Goal: Transaction & Acquisition: Register for event/course

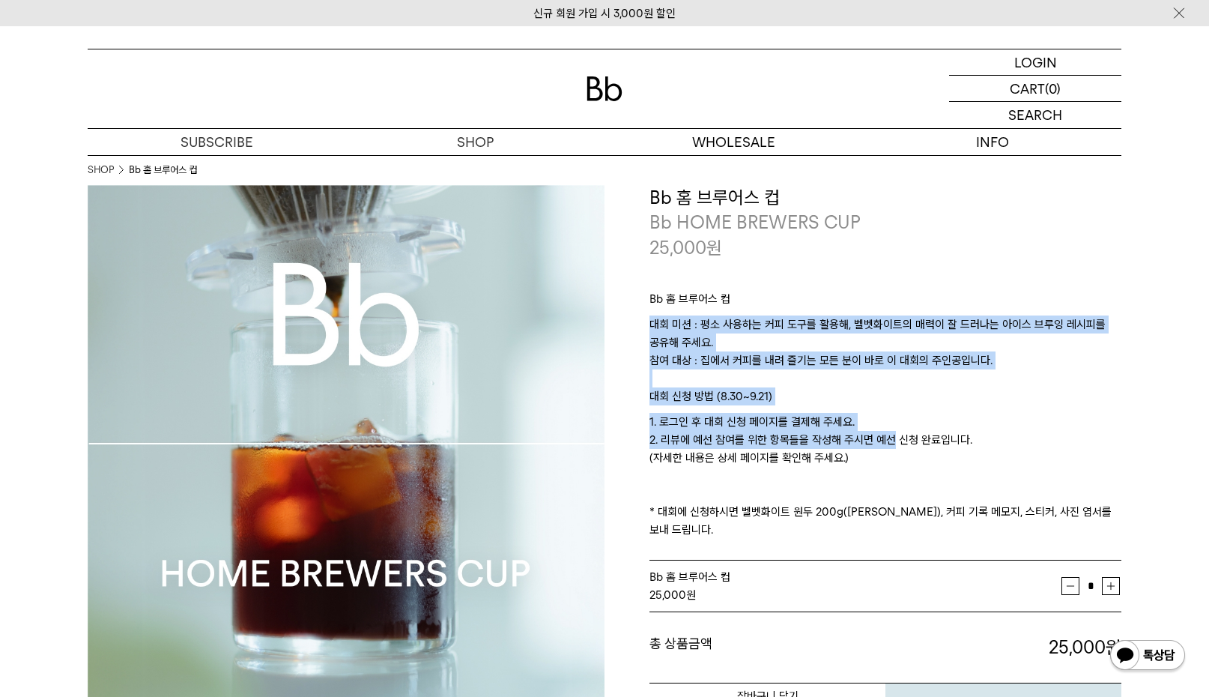
drag, startPoint x: 862, startPoint y: 307, endPoint x: 886, endPoint y: 449, distance: 143.6
click at [886, 449] on div "Bb 홈 브루어스 컵 대회 미션 : 평소 사용하는 커피 도구를 활용해, 벨벳화이트의 매력이 잘 드러나는 아이스 브루잉 레시피를 공유해 주세요.…" at bounding box center [886, 410] width 472 height 301
click at [886, 449] on p "1. 로그인 후 대회 신청 페이지를 결제해 주세요. 2. 리뷰에 예선 참여를 위한 항목들을 작성해 주시면 예선 신청 완료입니다. (자세한 내용…" at bounding box center [886, 476] width 472 height 126
drag, startPoint x: 873, startPoint y: 285, endPoint x: 918, endPoint y: 476, distance: 195.6
click at [918, 476] on div "Bb 홈 브루어스 컵 대회 미션 : 평소 사용하는 커피 도구를 활용해, 벨벳화이트의 매력이 잘 드러나는 아이스 브루잉 레시피를 공유해 주세요.…" at bounding box center [886, 410] width 472 height 301
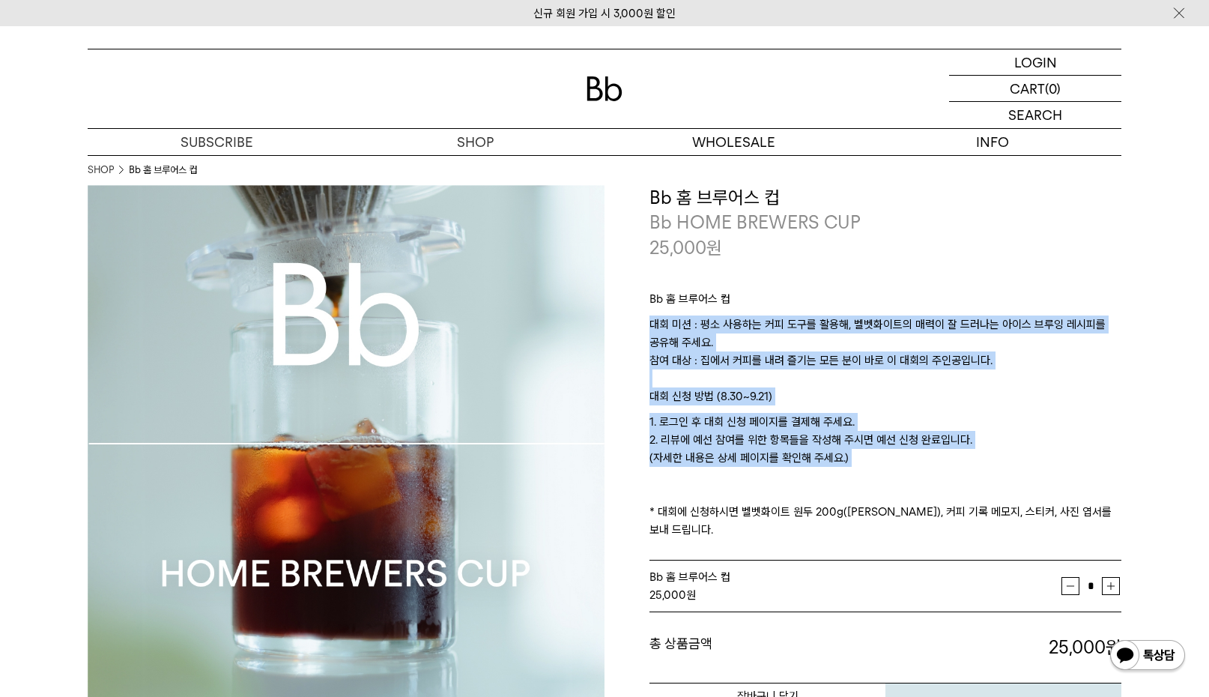
click at [918, 476] on p "1. 로그인 후 대회 신청 페이지를 결제해 주세요. 2. 리뷰에 예선 참여를 위한 항목들을 작성해 주시면 예선 신청 완료입니다. (자세한 내용…" at bounding box center [886, 476] width 472 height 126
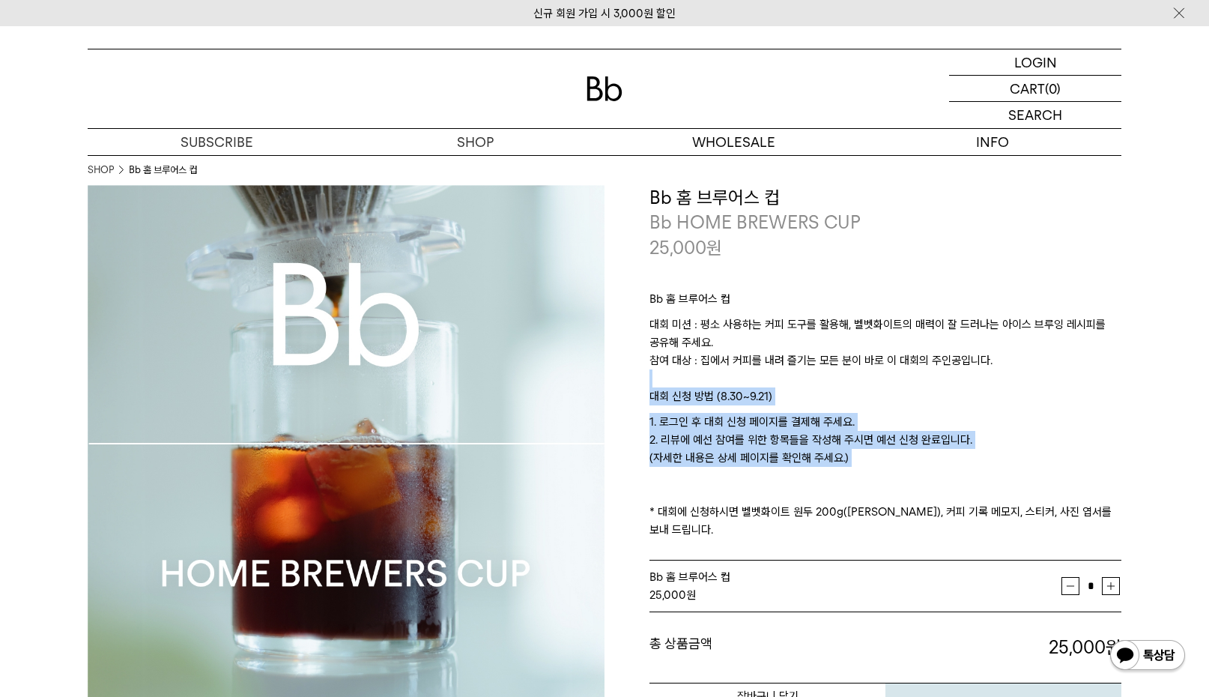
drag, startPoint x: 975, startPoint y: 444, endPoint x: 1015, endPoint y: 372, distance: 83.2
click at [1015, 372] on div "Bb 홈 브루어스 컵 대회 미션 : 평소 사용하는 커피 도구를 활용해, 벨벳화이트의 매력이 잘 드러나는 아이스 브루잉 레시피를 공유해 주세요.…" at bounding box center [886, 410] width 472 height 301
click at [1015, 372] on p "대회 미션 : 평소 사용하는 커피 도구를 활용해, 벨벳화이트의 매력이 잘 드러나는 아이스 브루잉 레시피를 공유해 주세요. 참여 대상 : 집에서…" at bounding box center [886, 351] width 472 height 72
drag, startPoint x: 1056, startPoint y: 372, endPoint x: 1031, endPoint y: 474, distance: 105.0
click at [1031, 474] on div "Bb 홈 브루어스 컵 대회 미션 : 평소 사용하는 커피 도구를 활용해, 벨벳화이트의 매력이 잘 드러나는 아이스 브루잉 레시피를 공유해 주세요.…" at bounding box center [886, 410] width 472 height 301
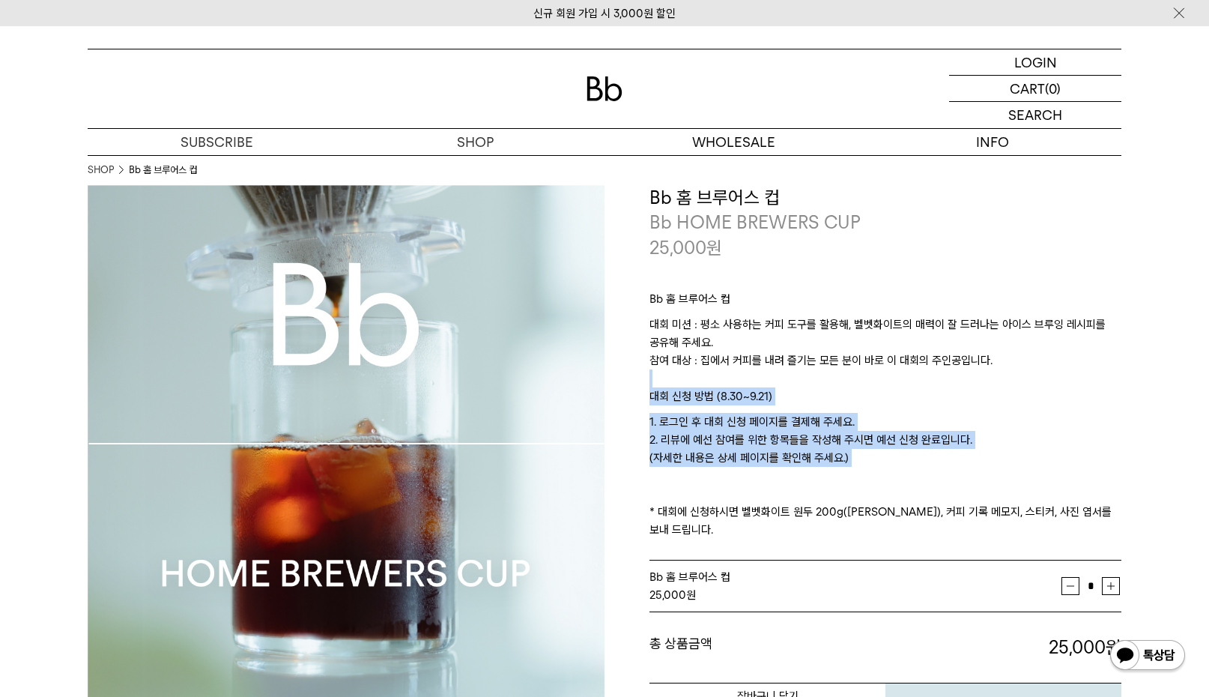
click at [1031, 474] on p "1. 로그인 후 대회 신청 페이지를 결제해 주세요. 2. 리뷰에 예선 참여를 위한 항목들을 작성해 주시면 예선 신청 완료입니다. (자세한 내용…" at bounding box center [886, 476] width 472 height 126
drag, startPoint x: 1030, startPoint y: 474, endPoint x: 1048, endPoint y: 384, distance: 91.1
click at [1048, 384] on div "Bb 홈 브루어스 컵 대회 미션 : 평소 사용하는 커피 도구를 활용해, 벨벳화이트의 매력이 잘 드러나는 아이스 브루잉 레시피를 공유해 주세요.…" at bounding box center [886, 410] width 472 height 301
click at [1048, 384] on p "대회 미션 : 평소 사용하는 커피 도구를 활용해, 벨벳화이트의 매력이 잘 드러나는 아이스 브루잉 레시피를 공유해 주세요. 참여 대상 : 집에서…" at bounding box center [886, 351] width 472 height 72
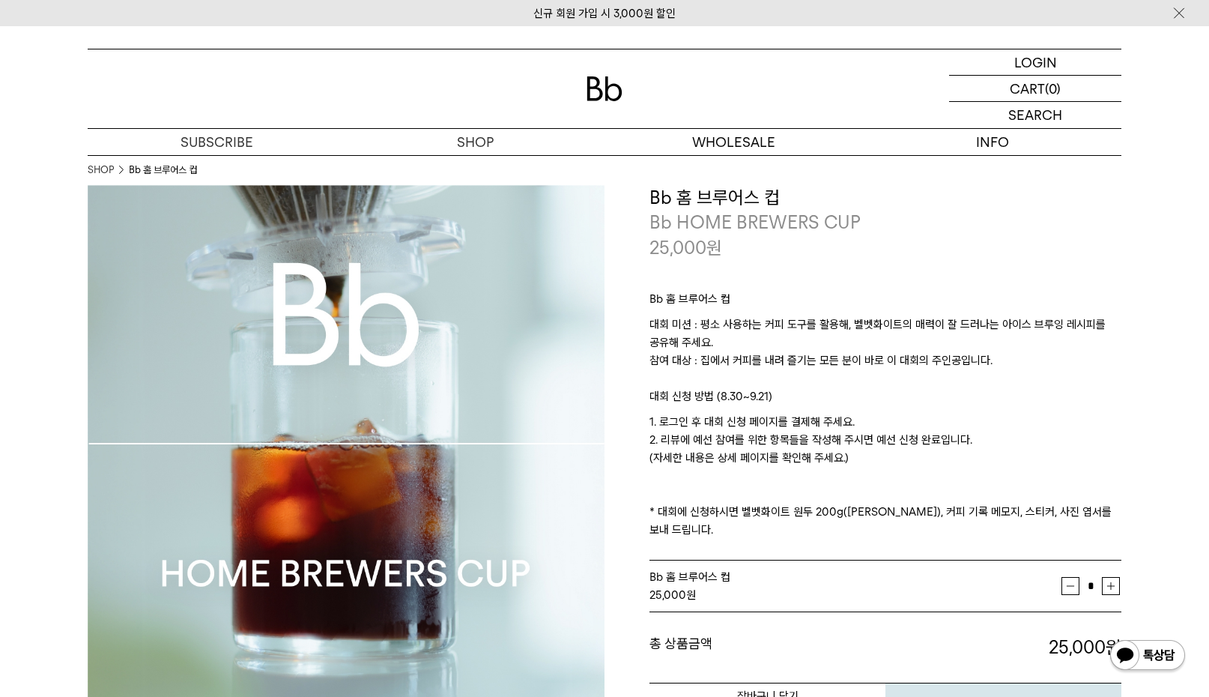
drag, startPoint x: 1049, startPoint y: 376, endPoint x: 1030, endPoint y: 466, distance: 92.0
click at [1030, 466] on div "Bb 홈 브루어스 컵 대회 미션 : 평소 사용하는 커피 도구를 활용해, 벨벳화이트의 매력이 잘 드러나는 아이스 브루잉 레시피를 공유해 주세요.…" at bounding box center [886, 410] width 472 height 301
click at [1030, 466] on p "1. 로그인 후 대회 신청 페이지를 결제해 주세요. 2. 리뷰에 예선 참여를 위한 항목들을 작성해 주시면 예선 신청 완료입니다. (자세한 내용…" at bounding box center [886, 476] width 472 height 126
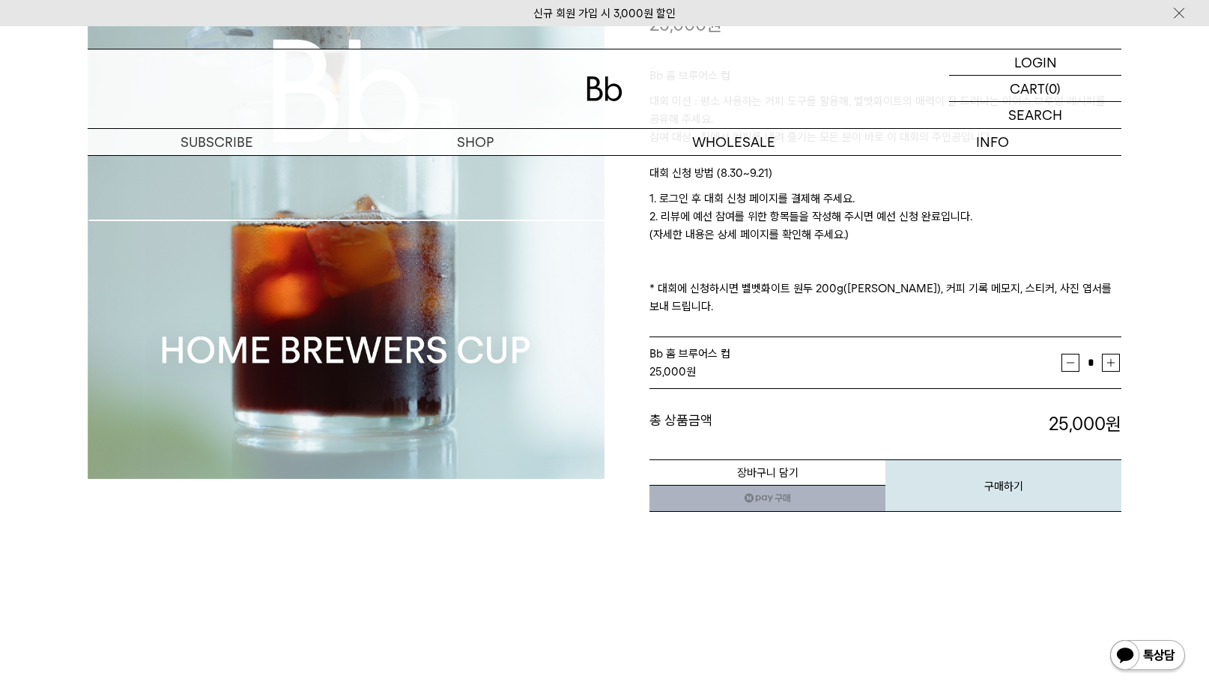
scroll to position [225, 0]
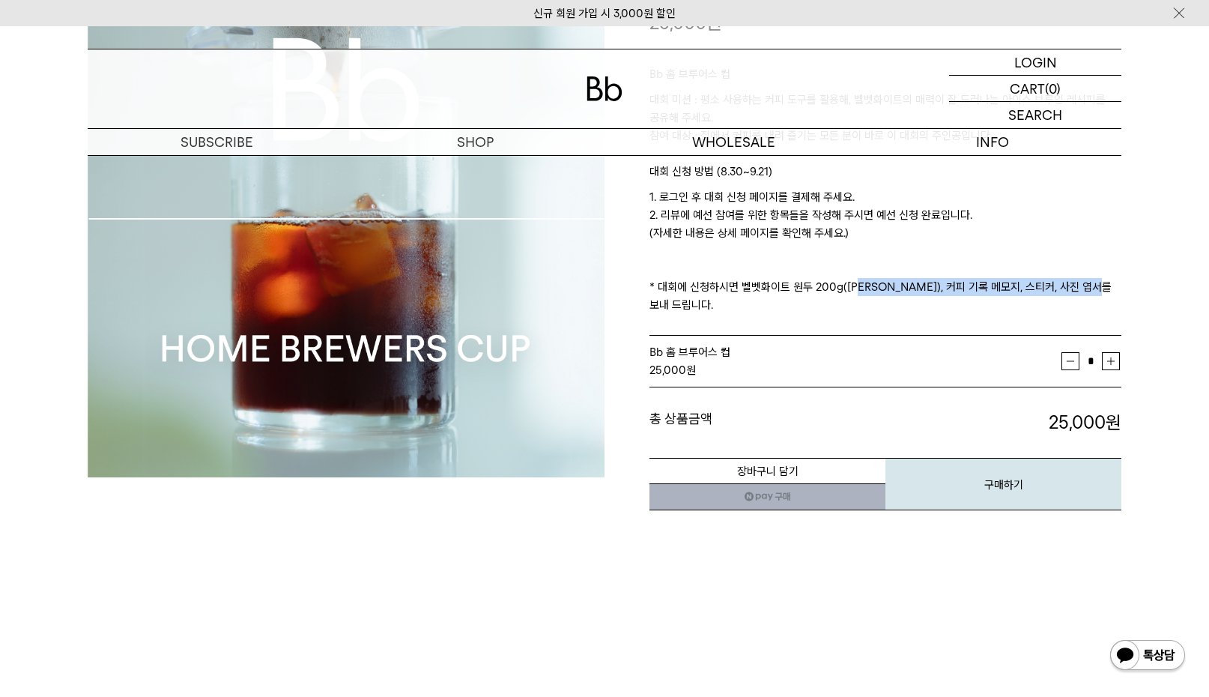
drag, startPoint x: 880, startPoint y: 290, endPoint x: 1141, endPoint y: 288, distance: 260.8
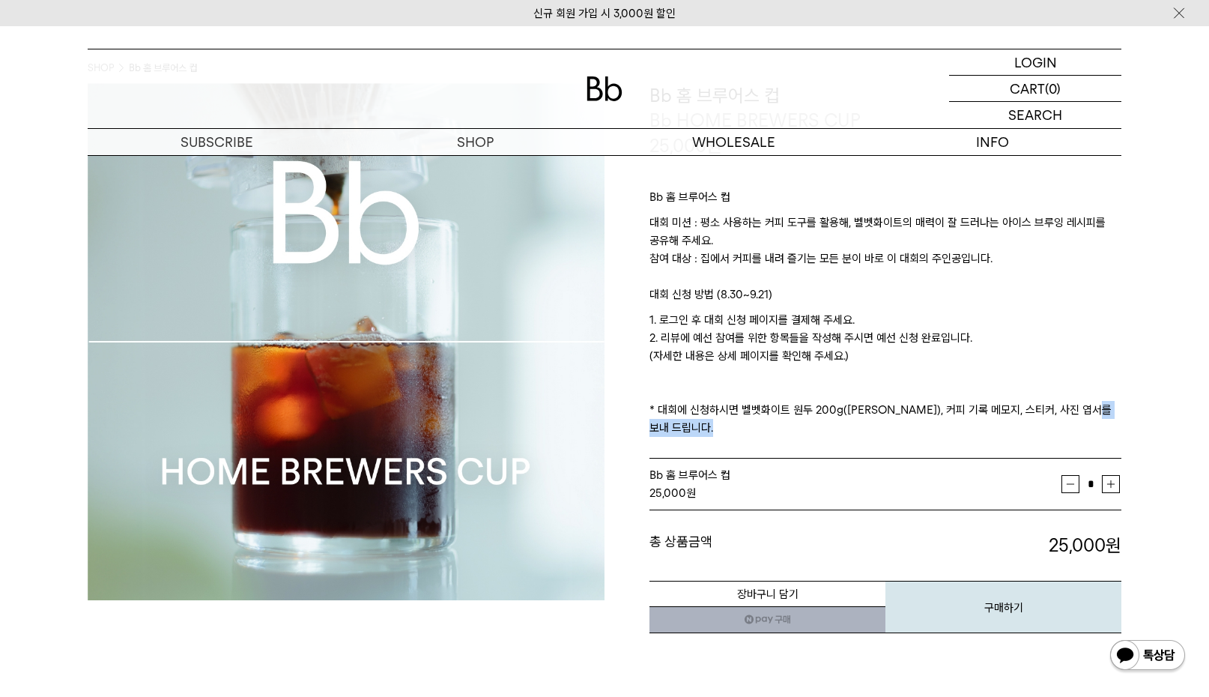
scroll to position [75, 0]
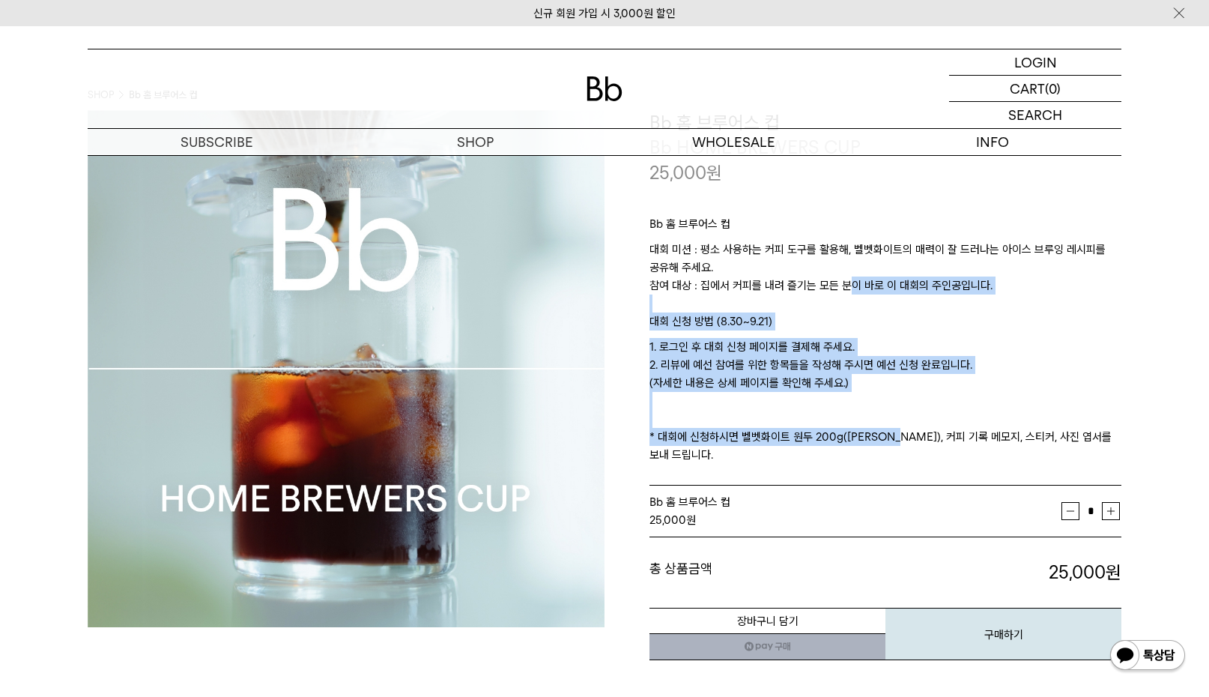
drag, startPoint x: 838, startPoint y: 279, endPoint x: 889, endPoint y: 445, distance: 174.0
click at [889, 445] on div "Bb 홈 브루어스 컵 대회 미션 : 평소 사용하는 커피 도구를 활용해, 벨벳화이트의 매력이 잘 드러나는 아이스 브루잉 레시피를 공유해 주세요.…" at bounding box center [886, 335] width 472 height 301
click at [889, 445] on p "1. 로그인 후 대회 신청 페이지를 결제해 주세요. 2. 리뷰에 예선 참여를 위한 항목들을 작성해 주시면 예선 신청 완료입니다. (자세한 내용…" at bounding box center [886, 401] width 472 height 126
drag, startPoint x: 890, startPoint y: 456, endPoint x: 909, endPoint y: 307, distance: 149.5
click at [909, 307] on div "Bb 홈 브루어스 컵 대회 미션 : 평소 사용하는 커피 도구를 활용해, 벨벳화이트의 매력이 잘 드러나는 아이스 브루잉 레시피를 공유해 주세요.…" at bounding box center [886, 335] width 472 height 301
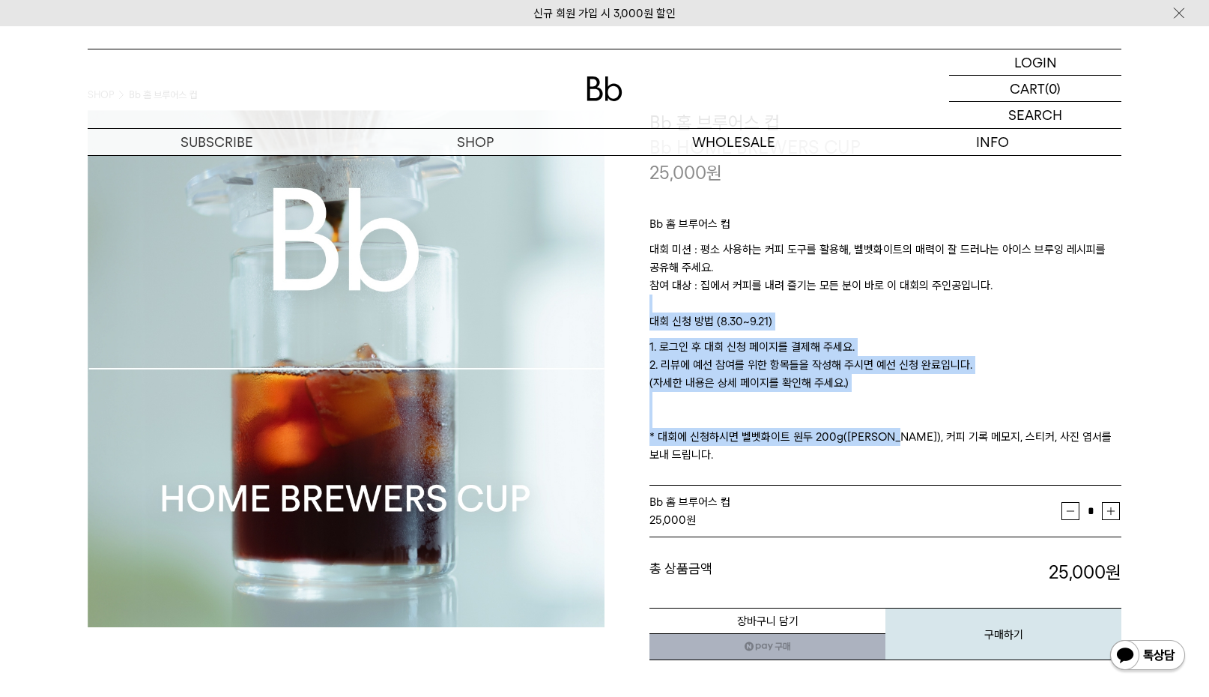
click at [909, 307] on p "대회 미션 : 평소 사용하는 커피 도구를 활용해, 벨벳화이트의 매력이 잘 드러나는 아이스 브루잉 레시피를 공유해 주세요. 참여 대상 : 집에서…" at bounding box center [886, 277] width 472 height 72
drag, startPoint x: 916, startPoint y: 334, endPoint x: 907, endPoint y: 461, distance: 126.9
click at [907, 461] on div "Bb 홈 브루어스 컵 대회 미션 : 평소 사용하는 커피 도구를 활용해, 벨벳화이트의 매력이 잘 드러나는 아이스 브루잉 레시피를 공유해 주세요.…" at bounding box center [886, 335] width 472 height 301
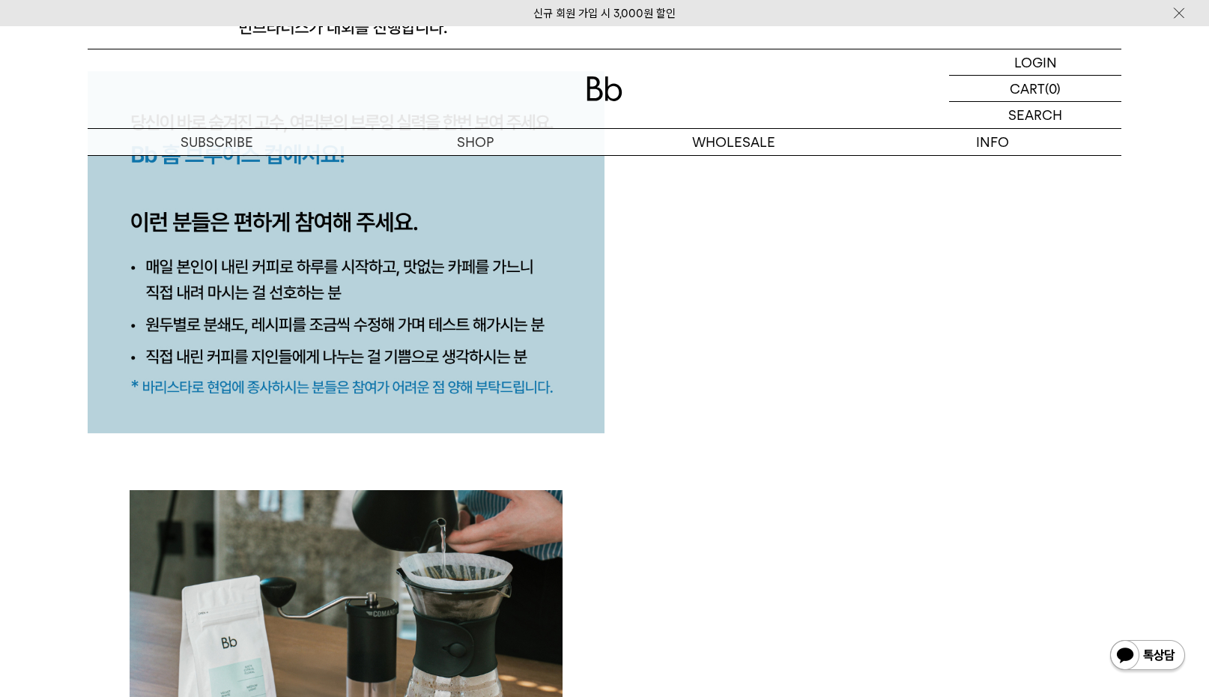
scroll to position [1723, 0]
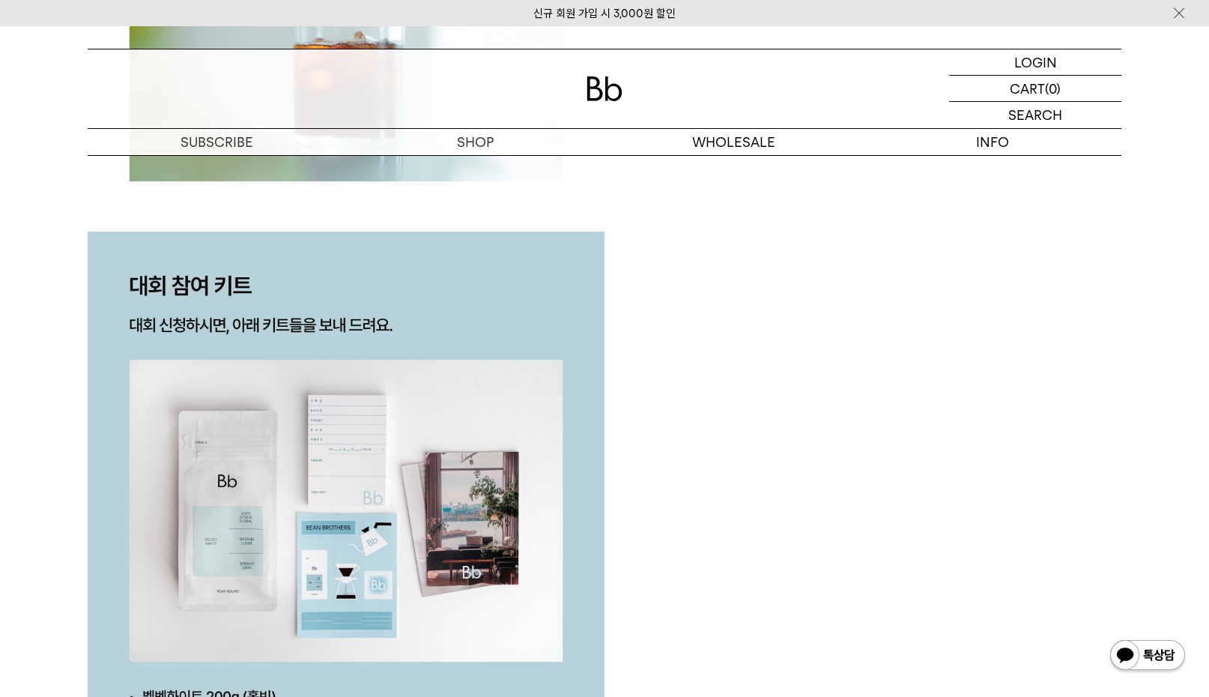
scroll to position [3297, 0]
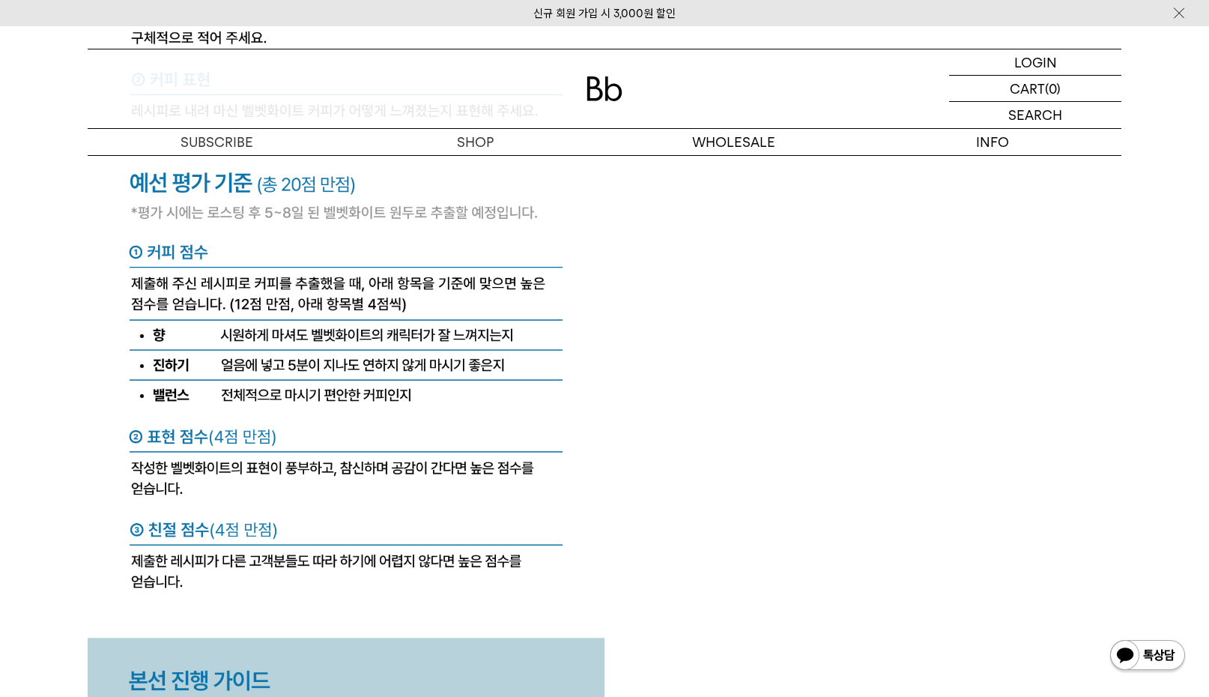
scroll to position [6144, 0]
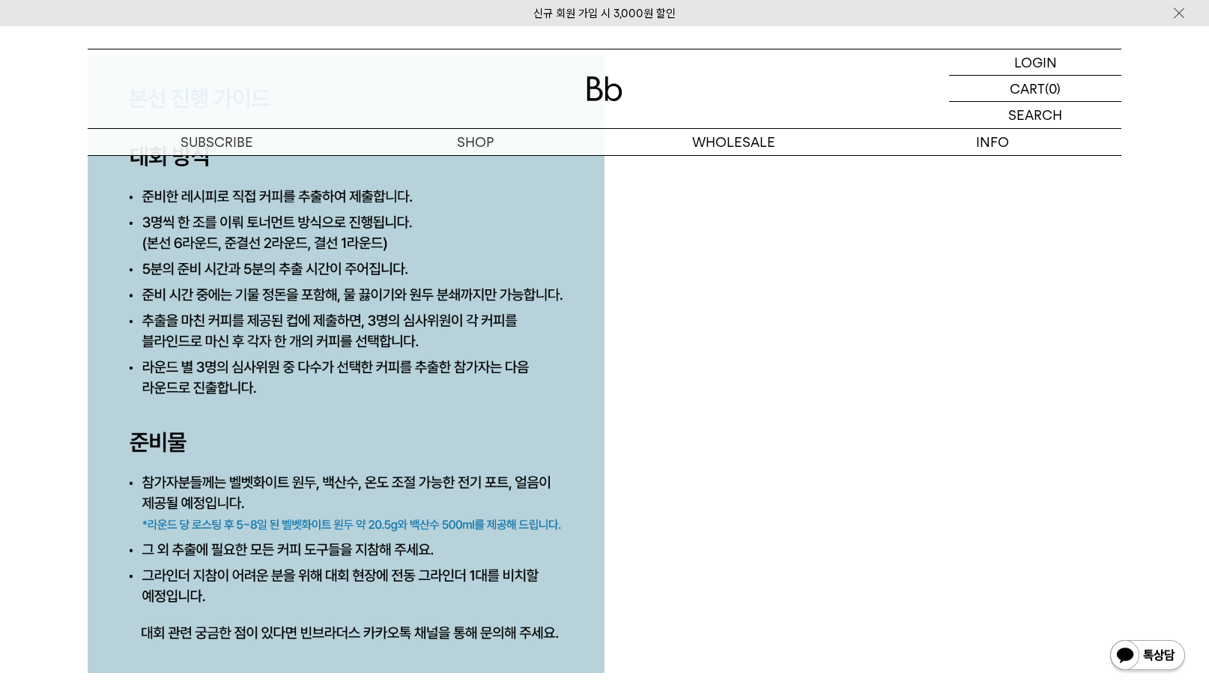
scroll to position [6743, 0]
